Goal: Navigation & Orientation: Understand site structure

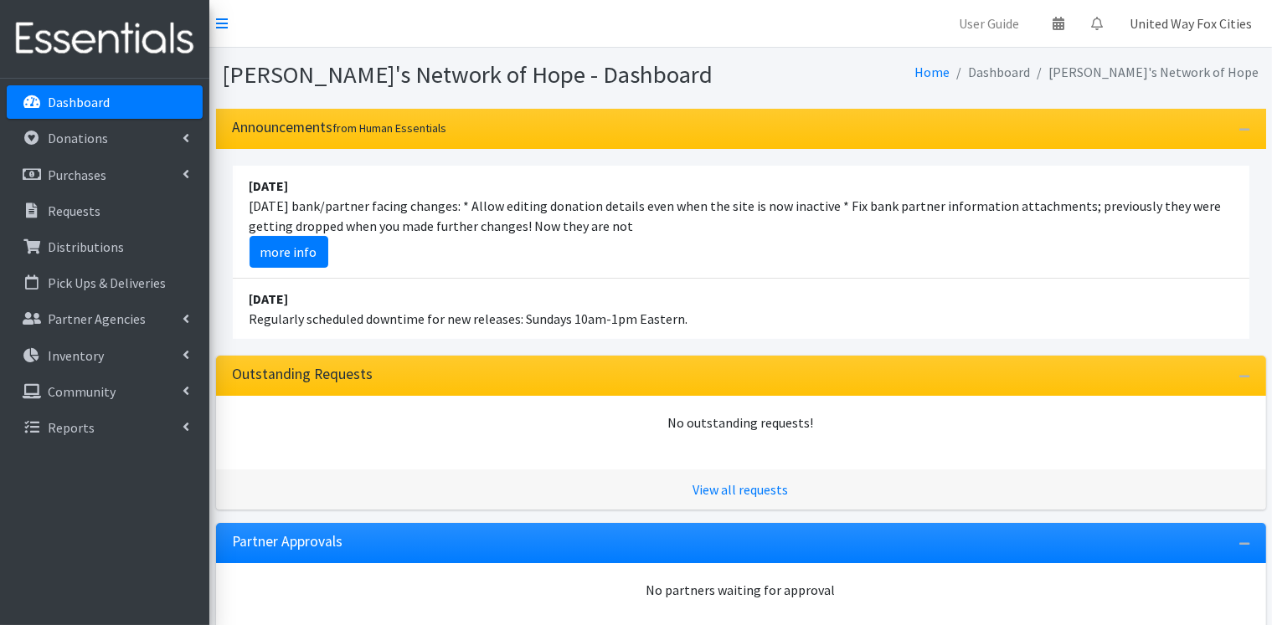
click at [1192, 28] on link "United Way Fox Cities" at bounding box center [1190, 23] width 149 height 33
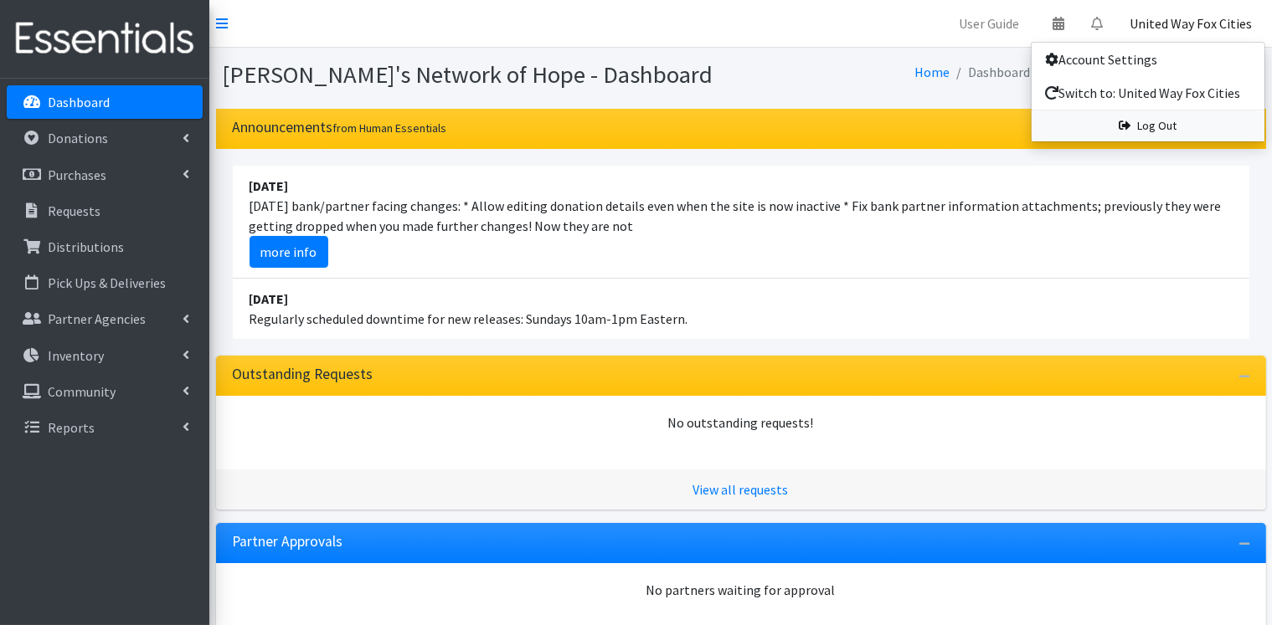
click at [1182, 127] on link "Log Out" at bounding box center [1147, 125] width 233 height 31
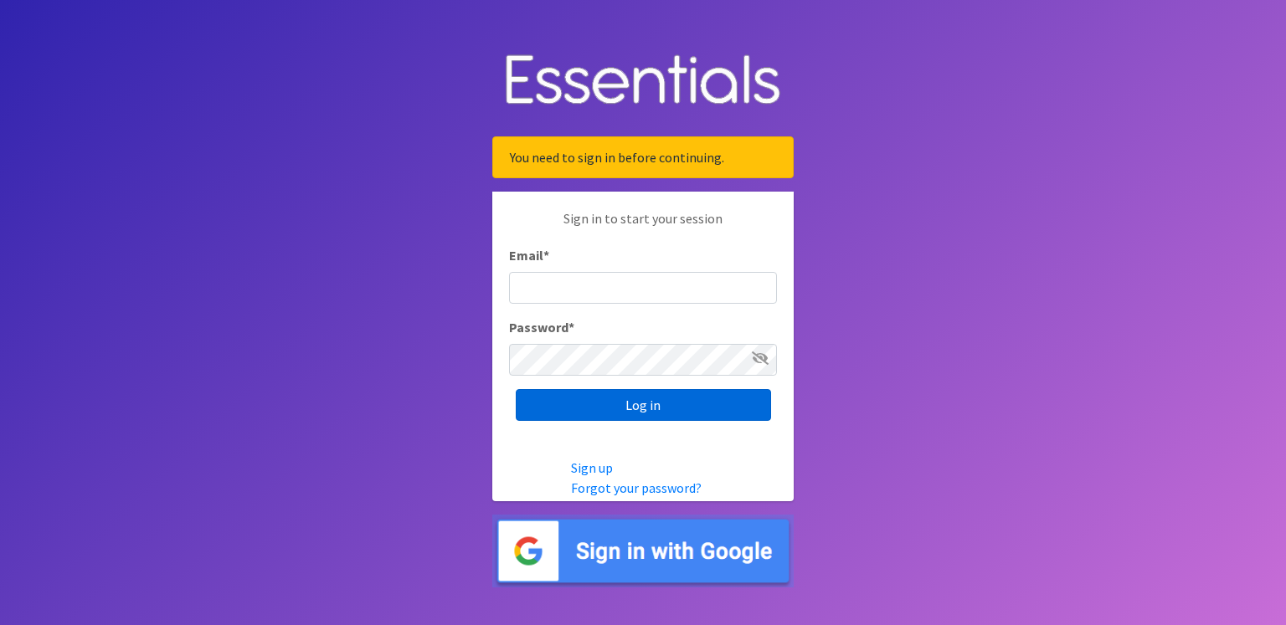
type input "renae.verstegen@unitedwayfoxcities.org"
click at [660, 415] on input "Log in" at bounding box center [643, 405] width 255 height 32
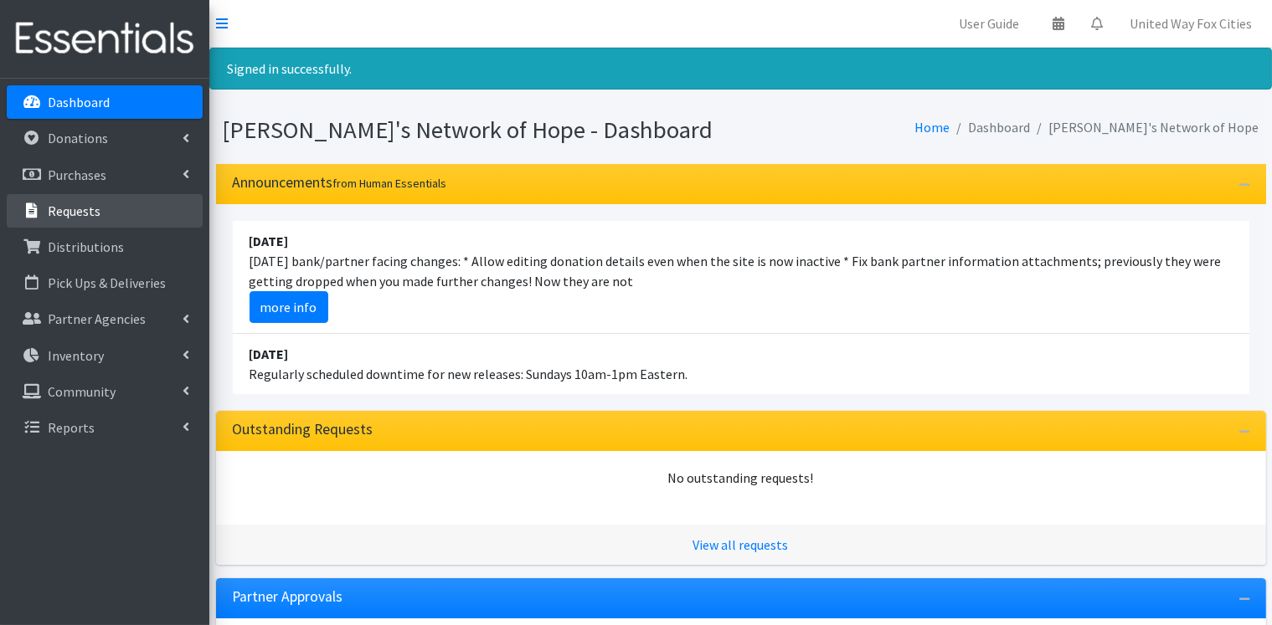
click at [68, 211] on p "Requests" at bounding box center [74, 211] width 53 height 17
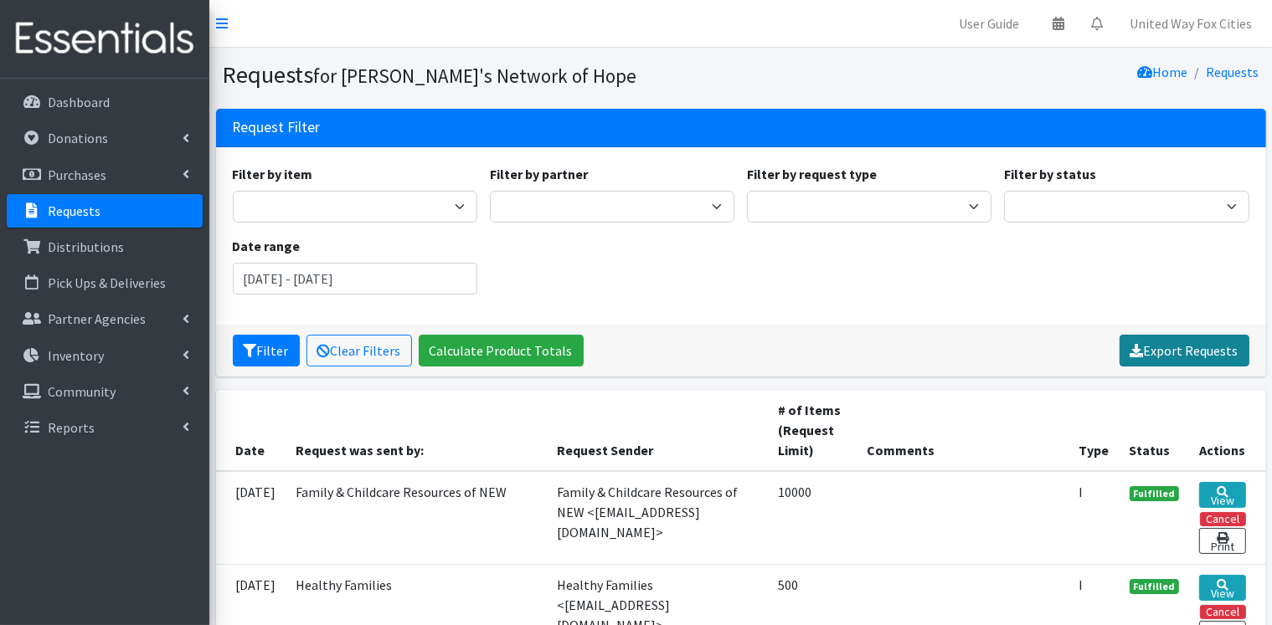
click at [1212, 354] on link "Export Requests" at bounding box center [1184, 351] width 130 height 32
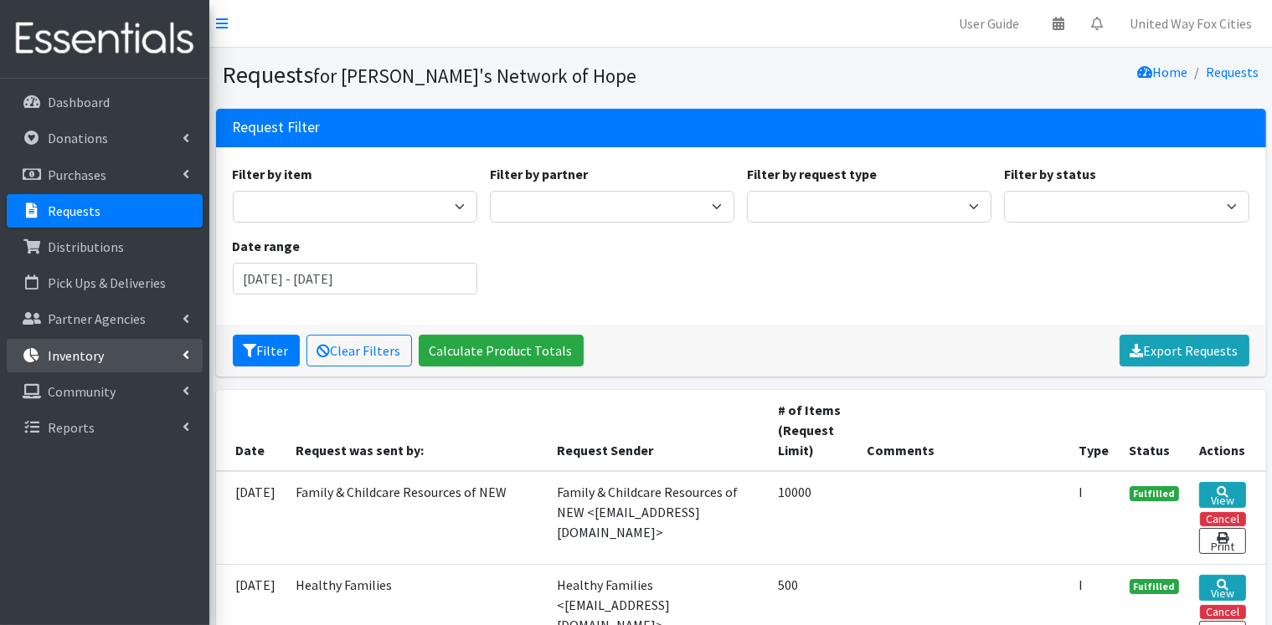
click at [157, 353] on link "Inventory" at bounding box center [105, 355] width 196 height 33
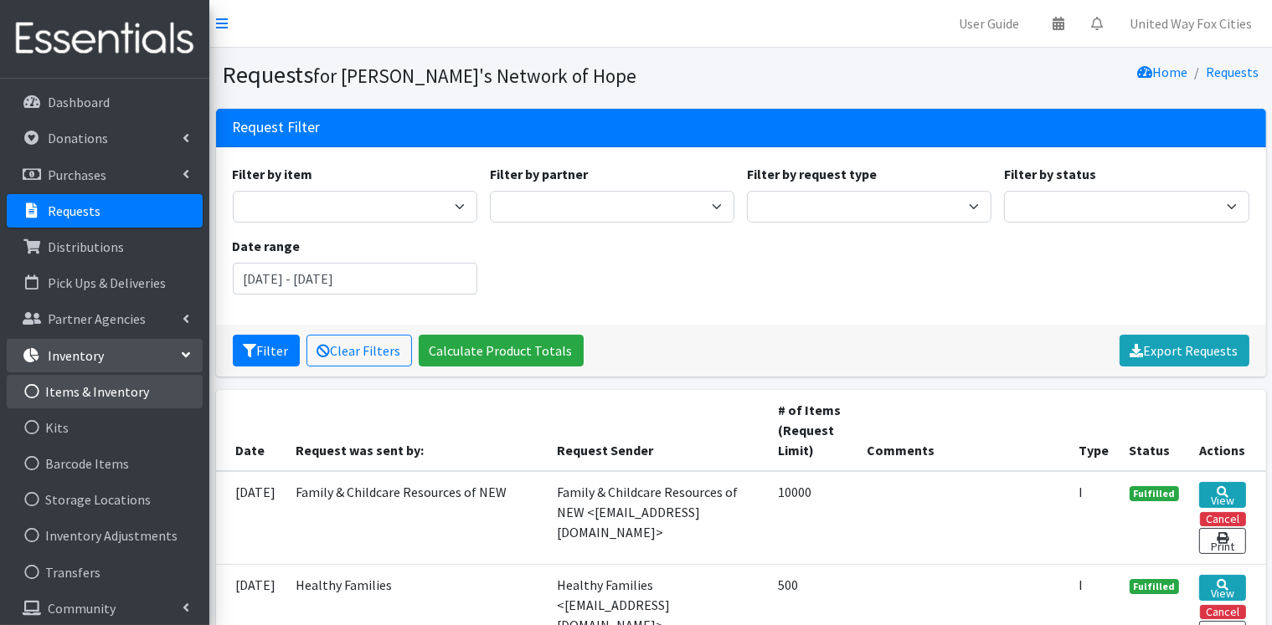
click at [99, 398] on link "Items & Inventory" at bounding box center [105, 391] width 196 height 33
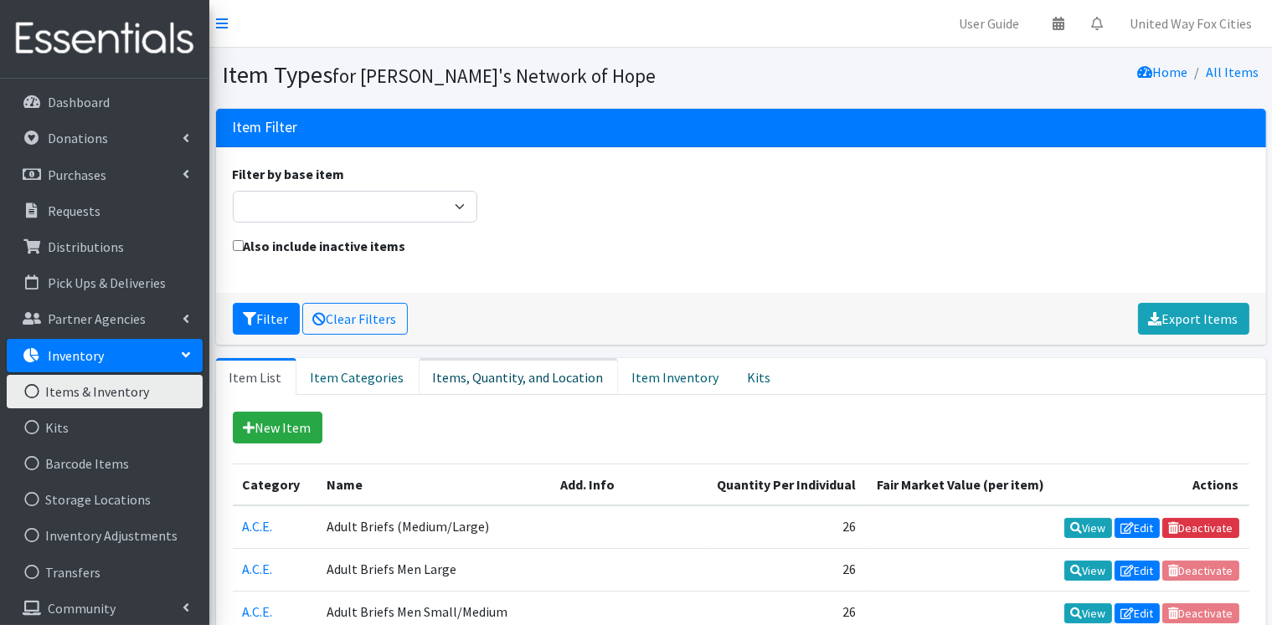
click at [546, 380] on link "Items, Quantity, and Location" at bounding box center [518, 376] width 199 height 37
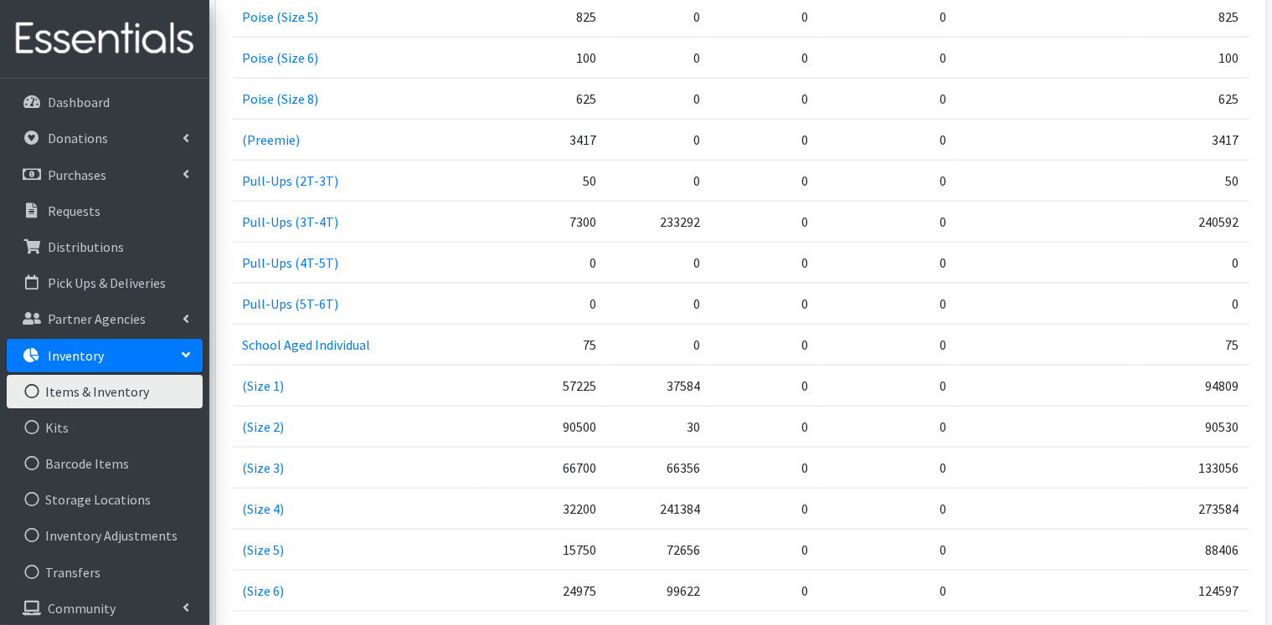
scroll to position [2511, 0]
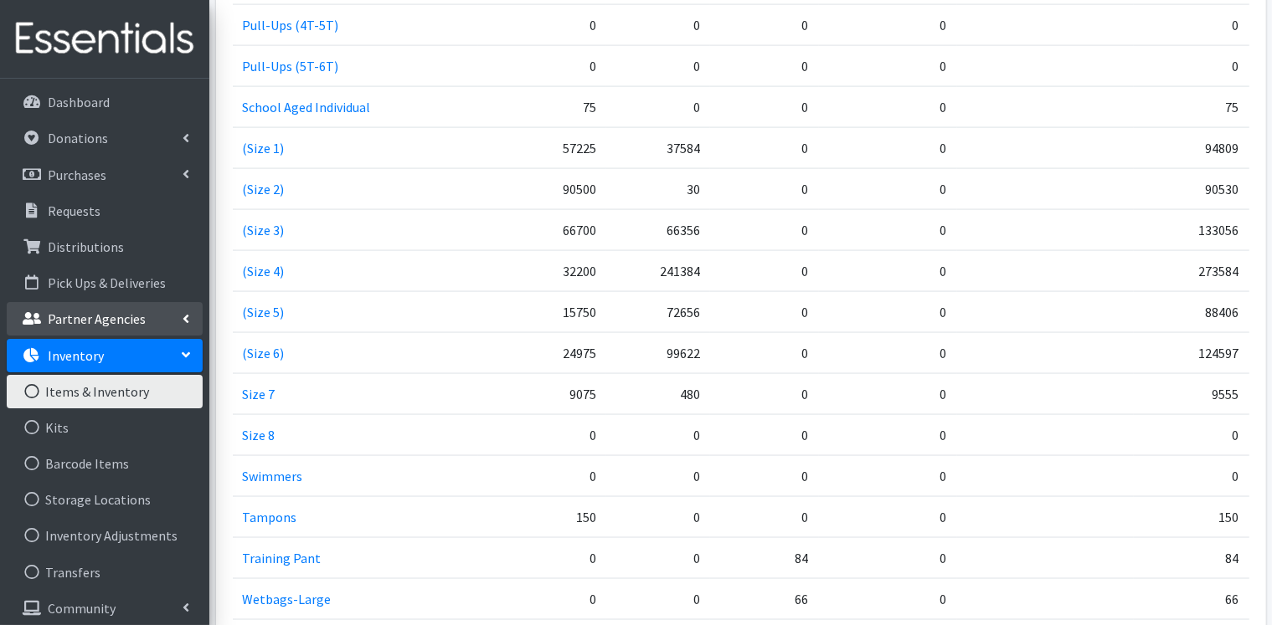
click at [155, 320] on link "Partner Agencies" at bounding box center [105, 318] width 196 height 33
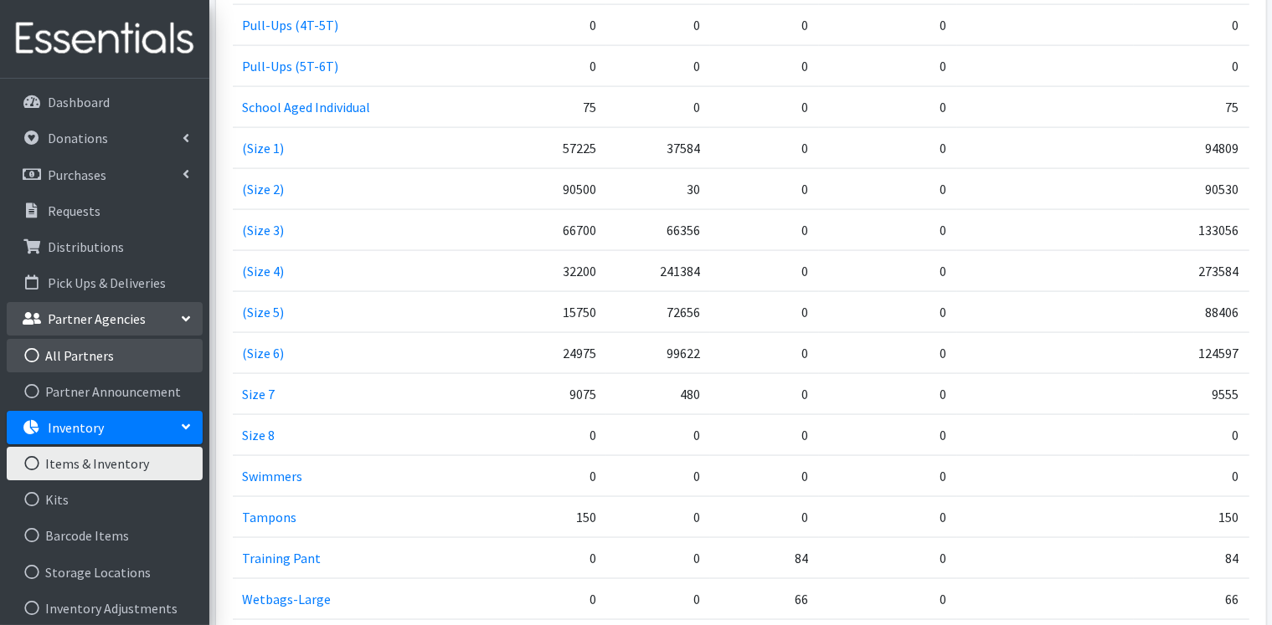
click at [85, 357] on link "All Partners" at bounding box center [105, 355] width 196 height 33
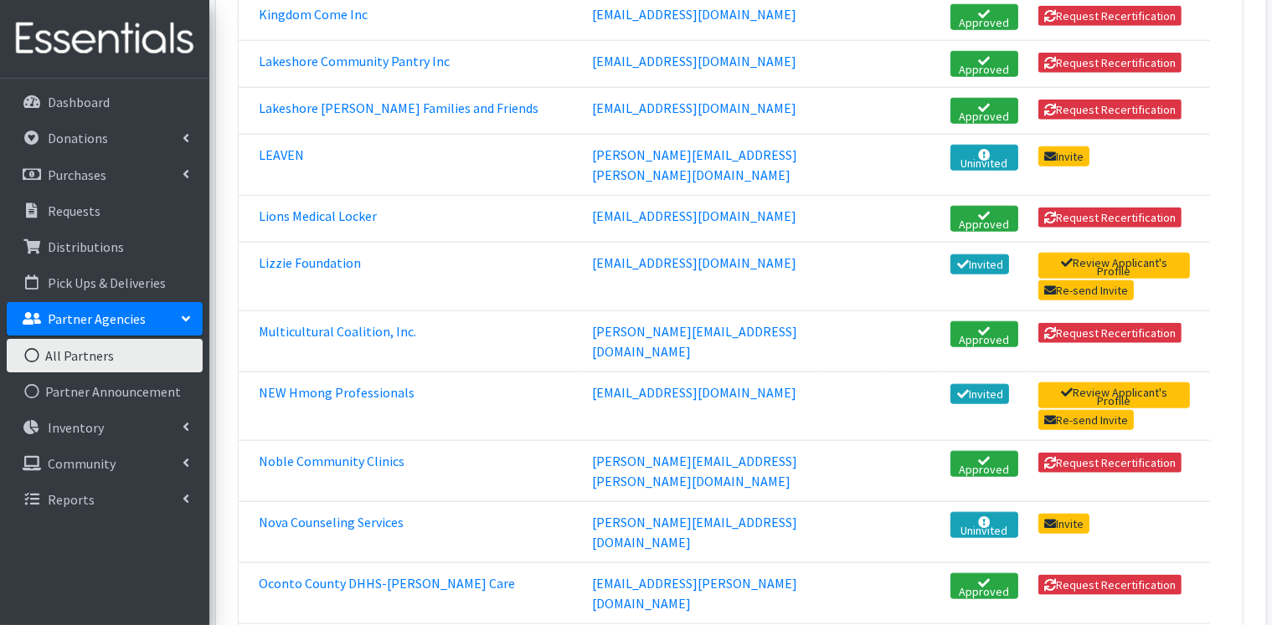
scroll to position [1758, 0]
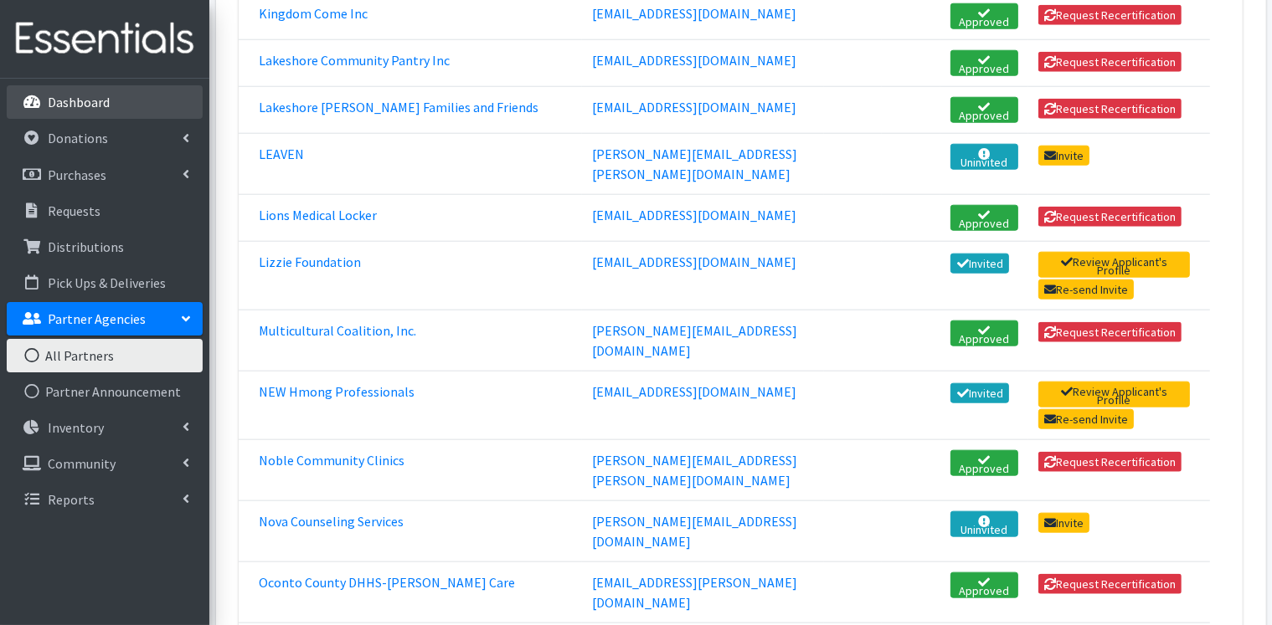
click at [94, 105] on p "Dashboard" at bounding box center [79, 102] width 62 height 17
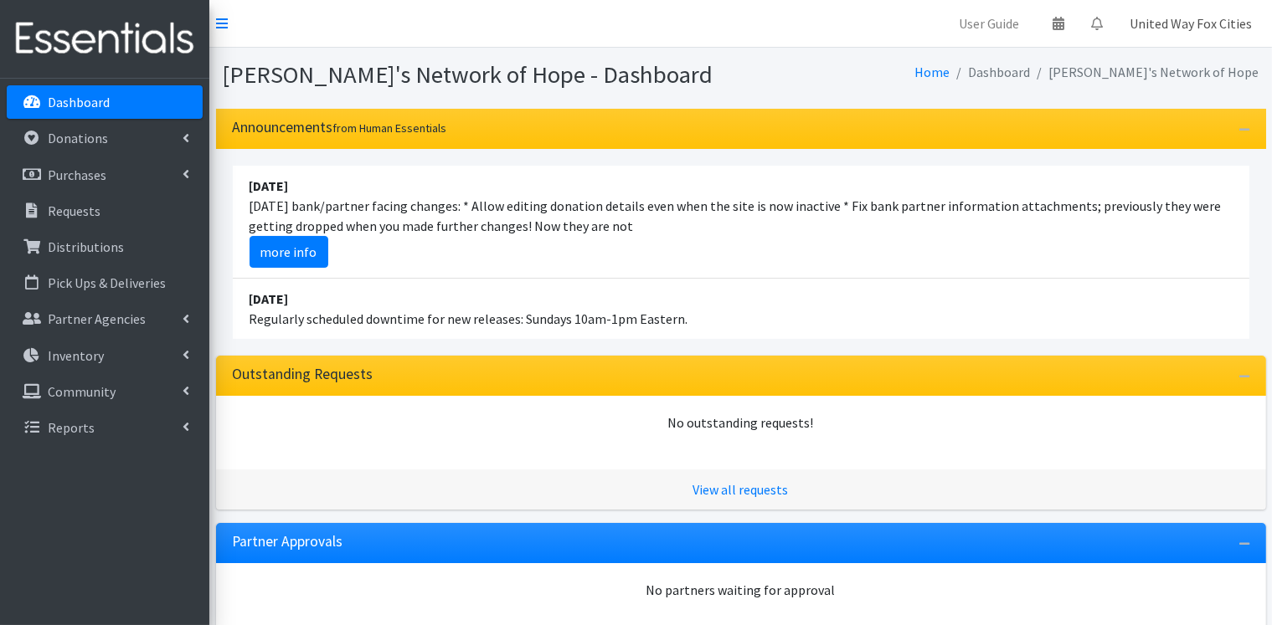
click at [1232, 26] on link "United Way Fox Cities" at bounding box center [1190, 23] width 149 height 33
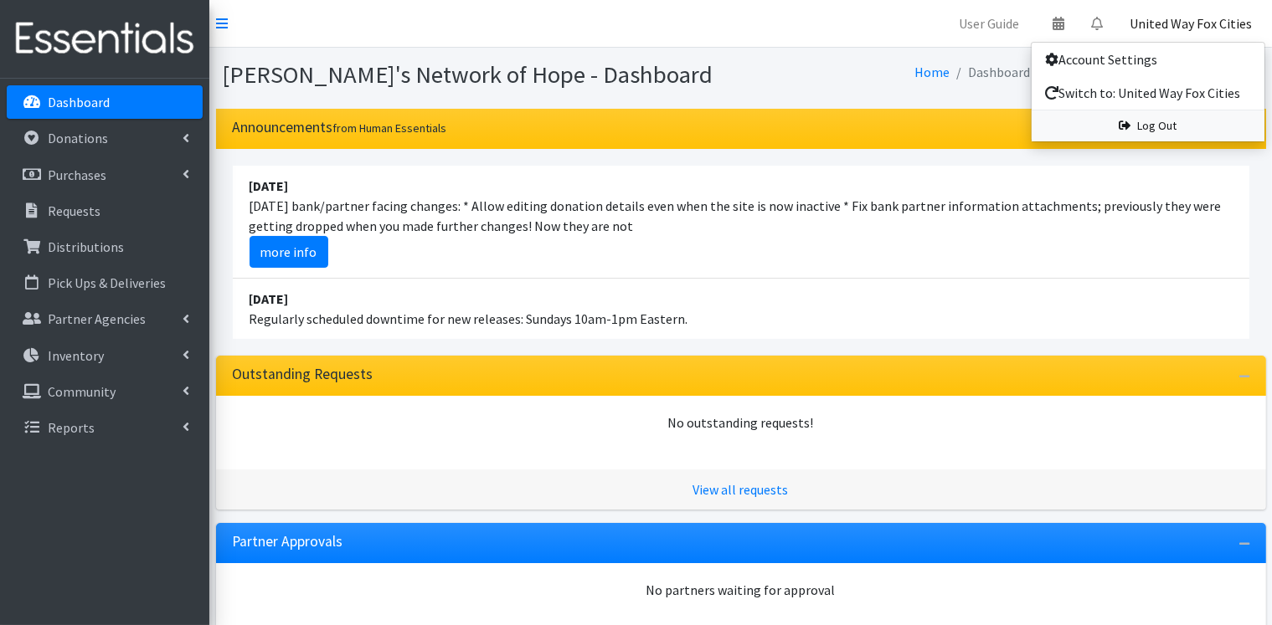
click at [1159, 126] on link "Log Out" at bounding box center [1147, 125] width 233 height 31
